Goal: Transaction & Acquisition: Book appointment/travel/reservation

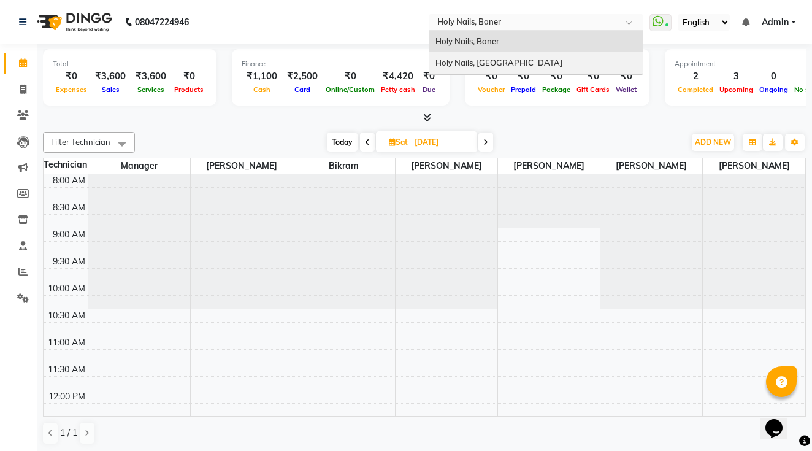
click at [436, 65] on span "Holy Nails, [GEOGRAPHIC_DATA]" at bounding box center [499, 63] width 127 height 10
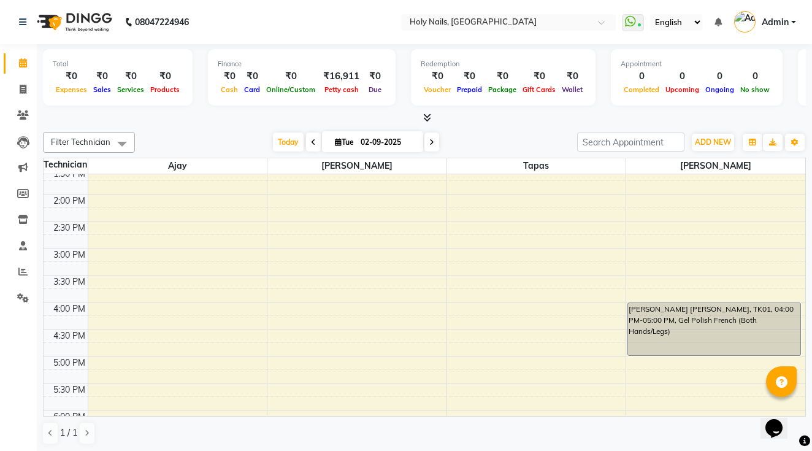
scroll to position [287, 0]
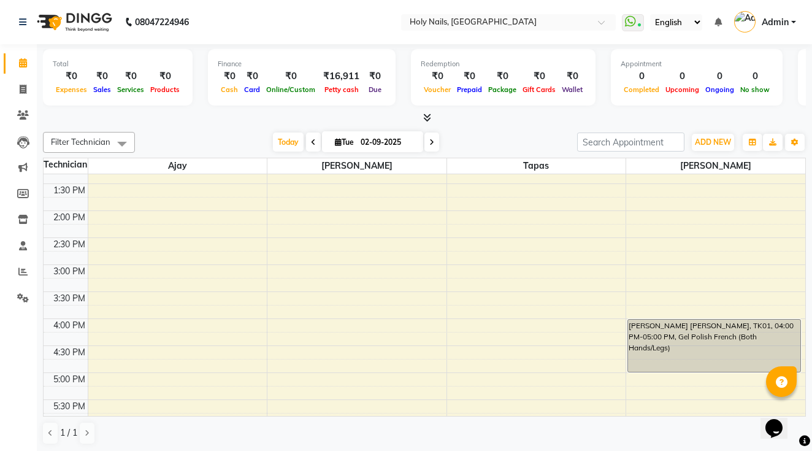
click at [430, 141] on icon at bounding box center [432, 142] width 5 height 7
type input "03-09-2025"
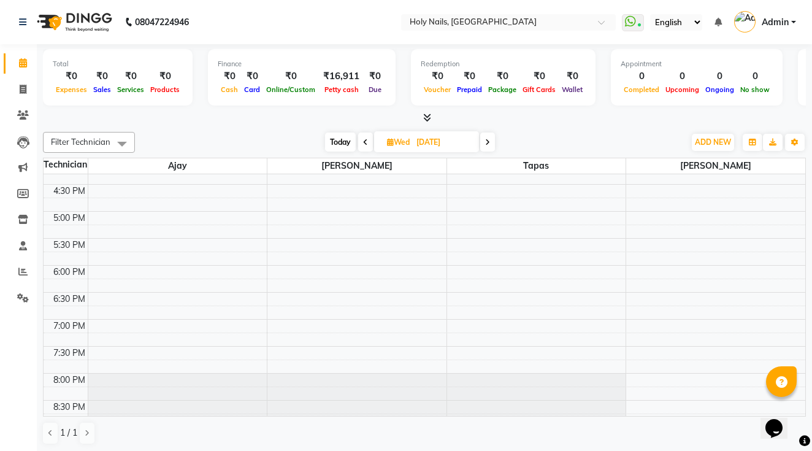
scroll to position [449, 0]
click at [282, 241] on div "8:00 AM 8:30 AM 9:00 AM 9:30 AM 10:00 AM 10:30 AM 11:00 AM 11:30 AM 12:00 PM 12…" at bounding box center [425, 75] width 762 height 701
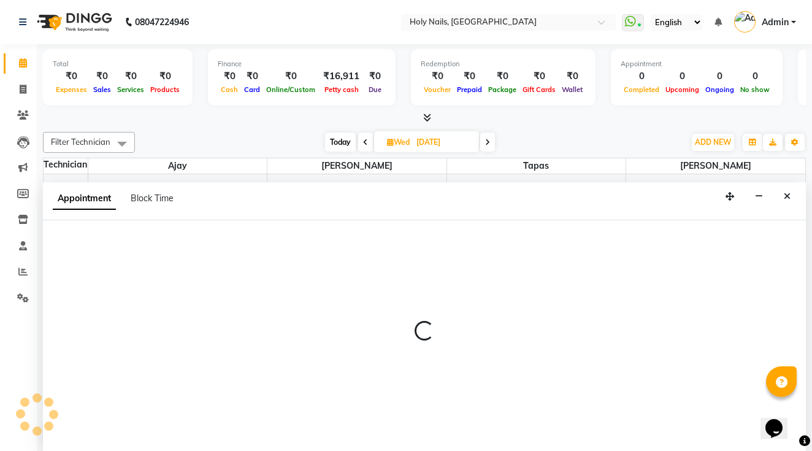
scroll to position [1, 0]
select select "62064"
select select "1050"
select select "tentative"
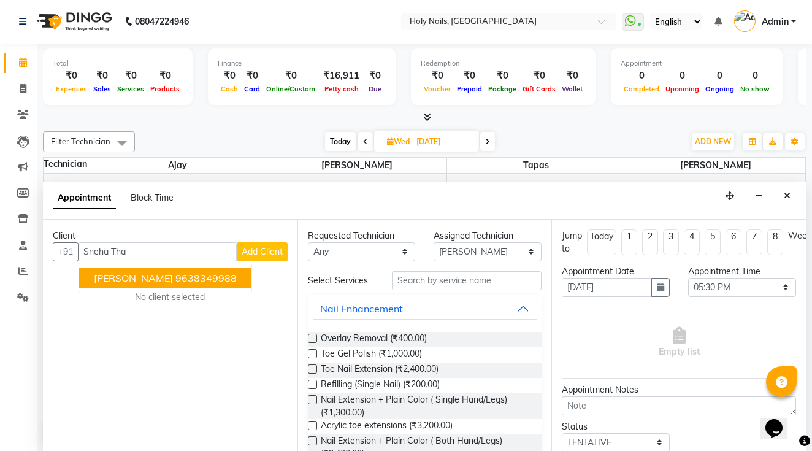
type input "9638349988"
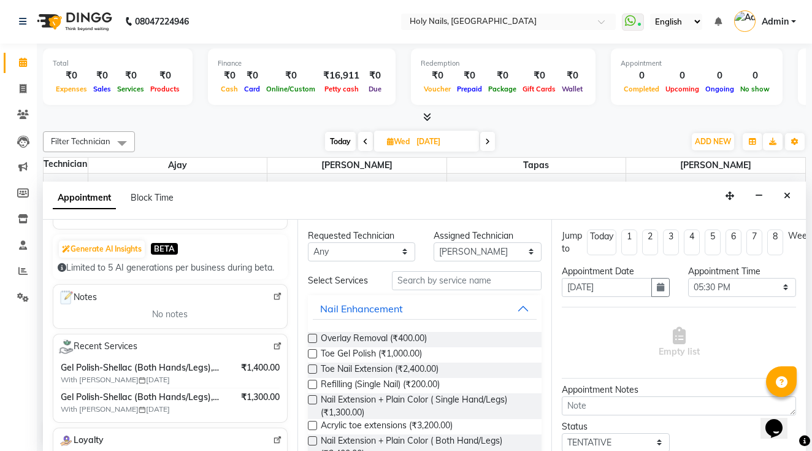
scroll to position [114, 0]
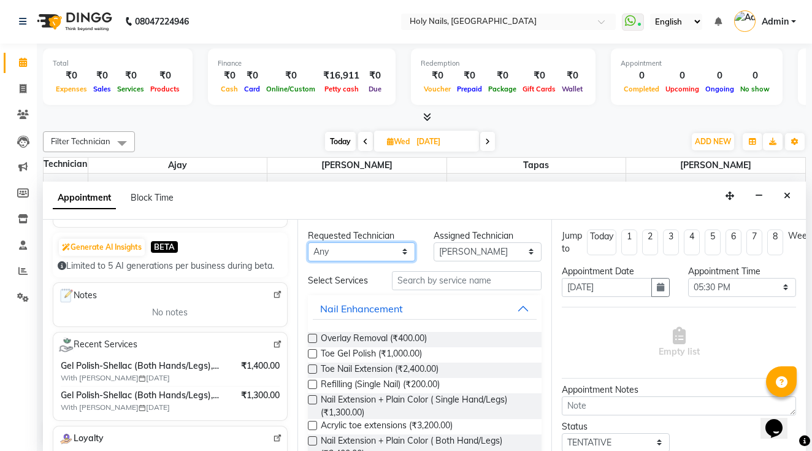
select select "62064"
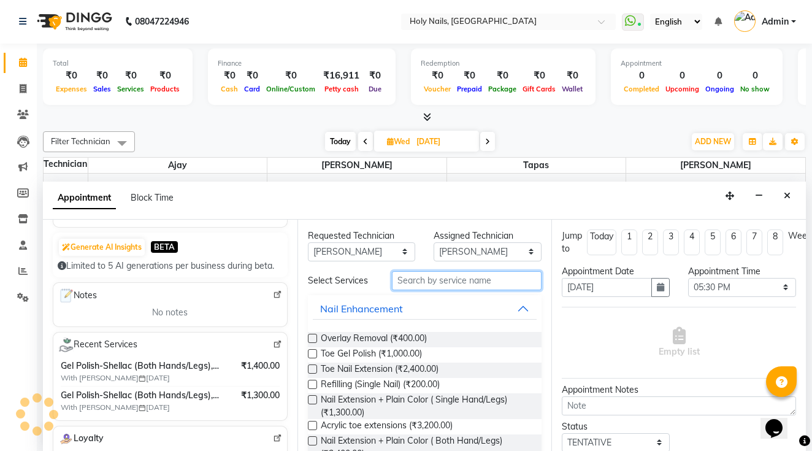
click at [428, 279] on input "text" at bounding box center [467, 280] width 150 height 19
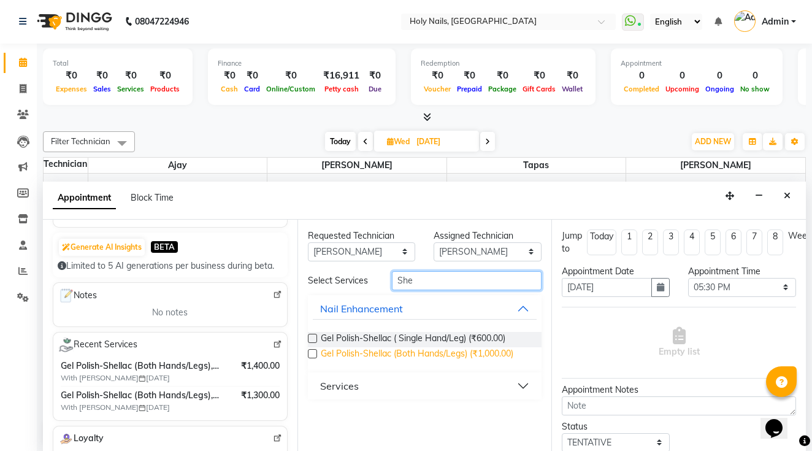
type input "She"
click at [476, 350] on span "Gel Polish-Shellac (Both Hands/Legs) (₹1,000.00)" at bounding box center [417, 354] width 193 height 15
checkbox input "false"
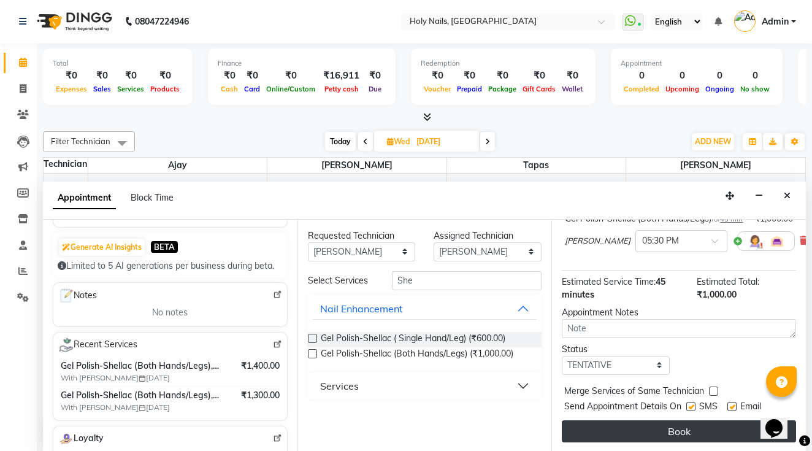
scroll to position [103, 0]
click at [628, 433] on button "Book" at bounding box center [679, 431] width 234 height 22
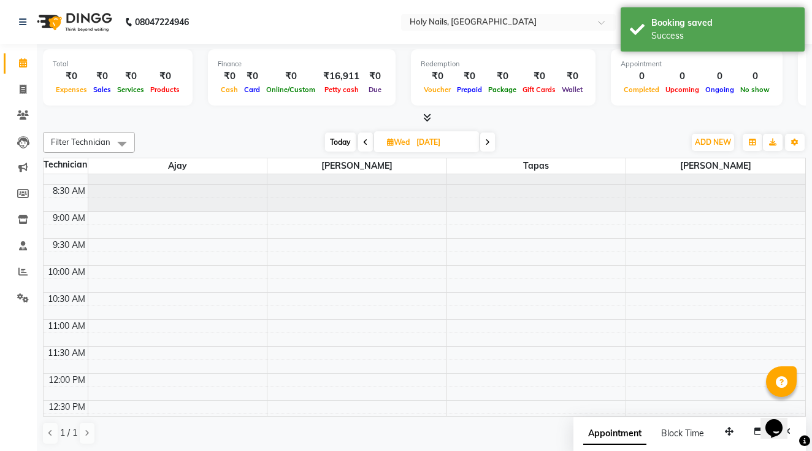
scroll to position [121, 0]
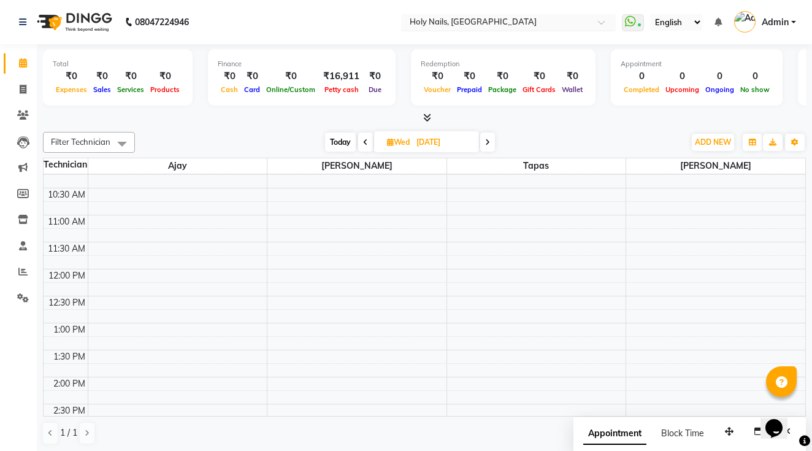
click at [407, 19] on input "text" at bounding box center [496, 23] width 178 height 12
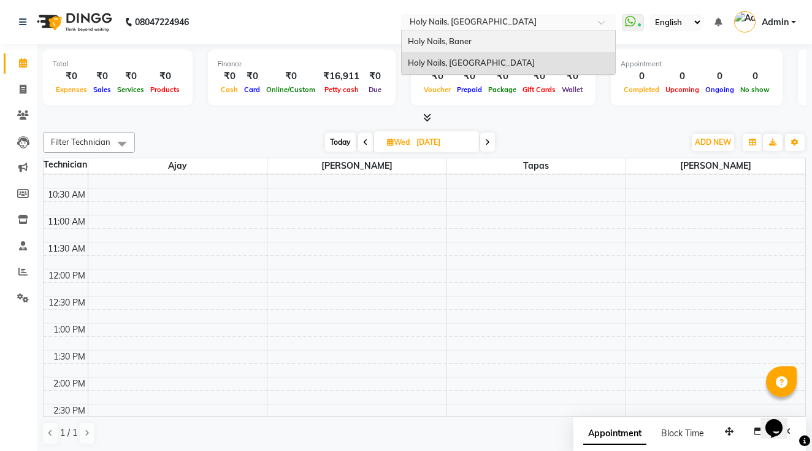
click at [402, 36] on div "Holy Nails, Baner" at bounding box center [509, 42] width 214 height 22
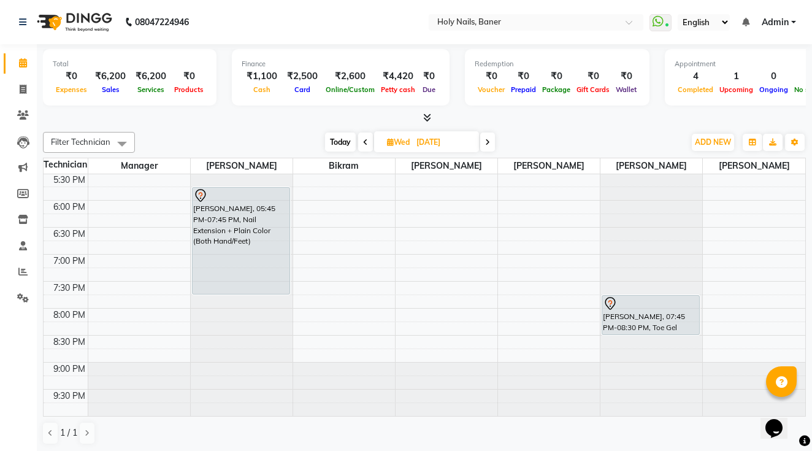
scroll to position [514, 0]
